Goal: Task Accomplishment & Management: Manage account settings

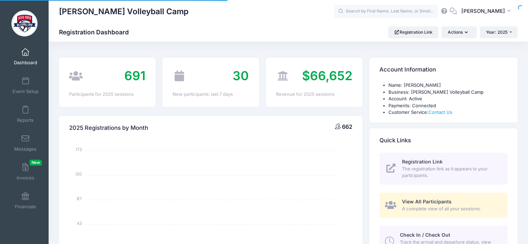
select select
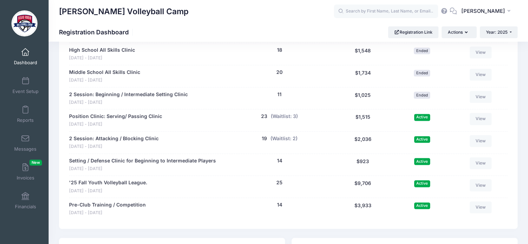
scroll to position [886, 0]
click at [286, 139] on button "(Waitlist: 2)" at bounding box center [283, 138] width 27 height 7
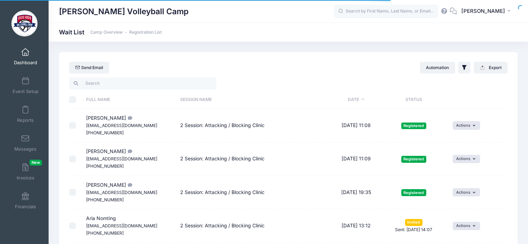
select select "50"
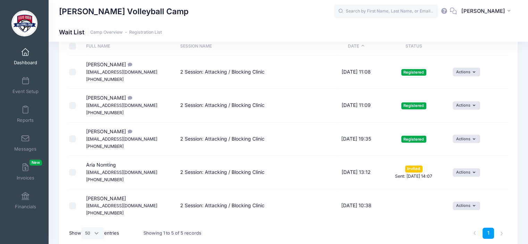
scroll to position [56, 0]
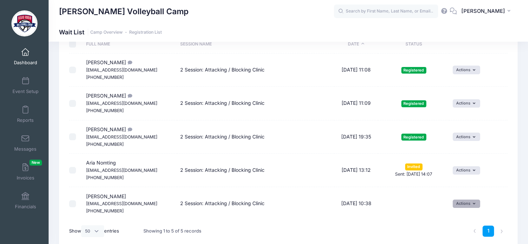
click at [475, 202] on button "Actions" at bounding box center [466, 204] width 27 height 8
click at [466, 217] on link "Invite" at bounding box center [461, 218] width 30 height 13
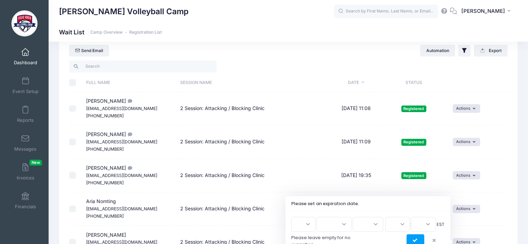
scroll to position [26, 0]
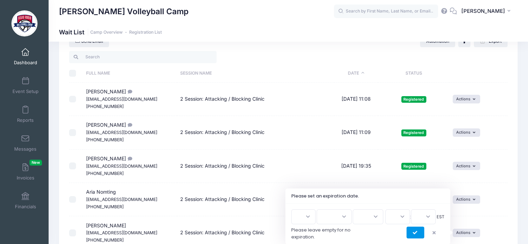
click at [416, 233] on icon "submit" at bounding box center [416, 233] width 6 height 0
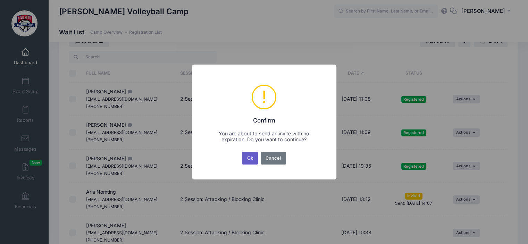
click at [250, 157] on button "Ok" at bounding box center [250, 158] width 16 height 12
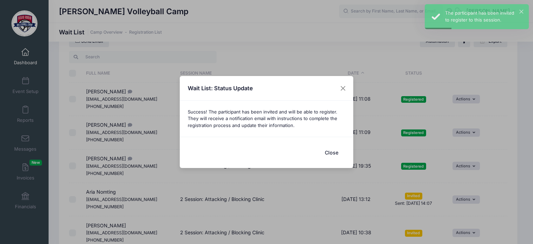
click at [332, 152] on button "Close" at bounding box center [332, 152] width 28 height 15
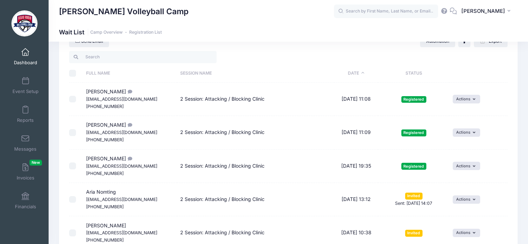
scroll to position [56, 0]
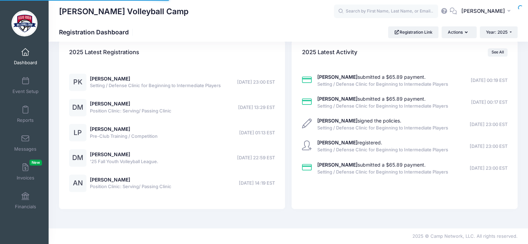
select select
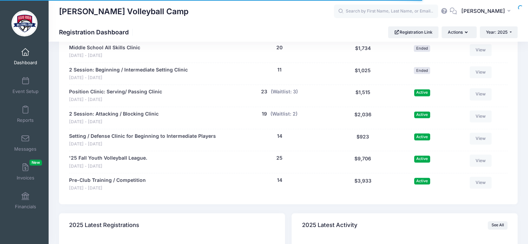
scroll to position [886, 0]
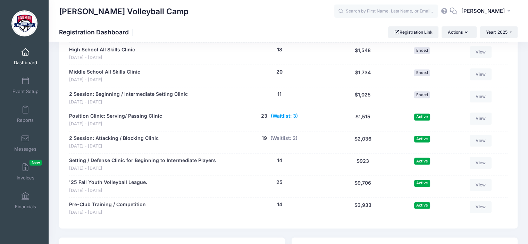
click at [284, 116] on button "(Waitlist: 3)" at bounding box center [284, 115] width 27 height 7
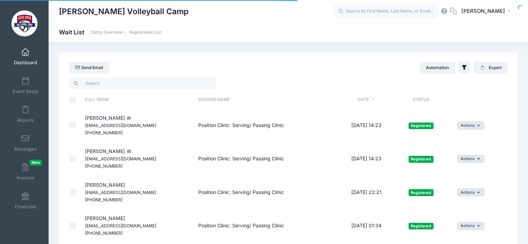
select select "50"
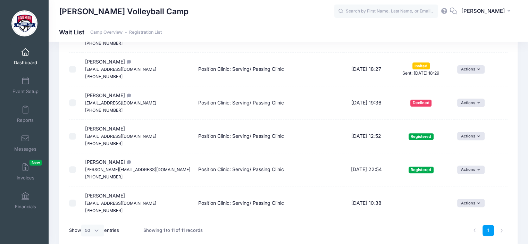
scroll to position [261, 0]
